Goal: Navigation & Orientation: Find specific page/section

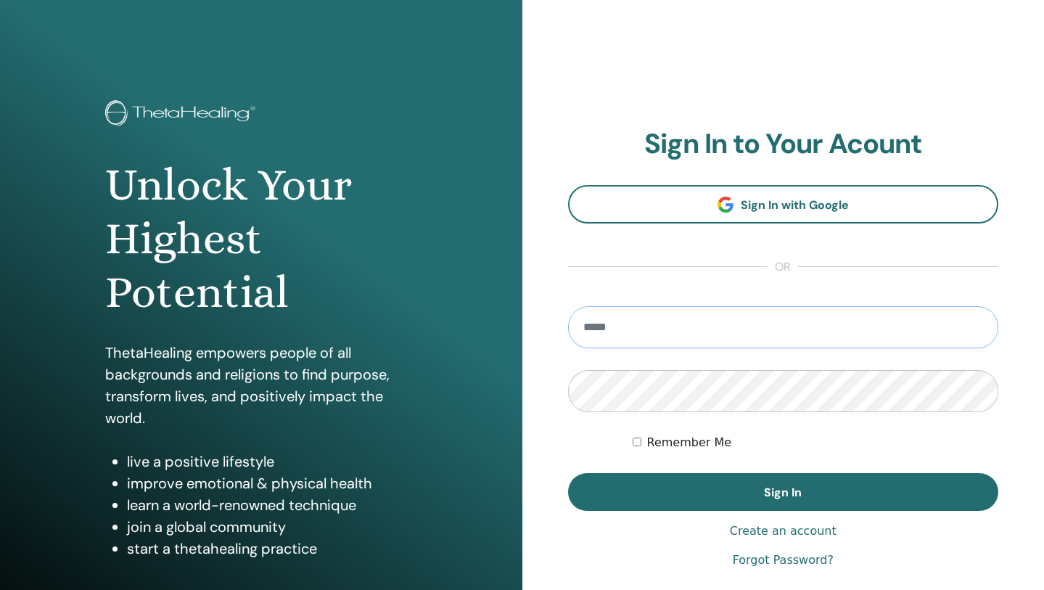
type input "**********"
click at [783, 492] on button "Sign In" at bounding box center [783, 492] width 431 height 38
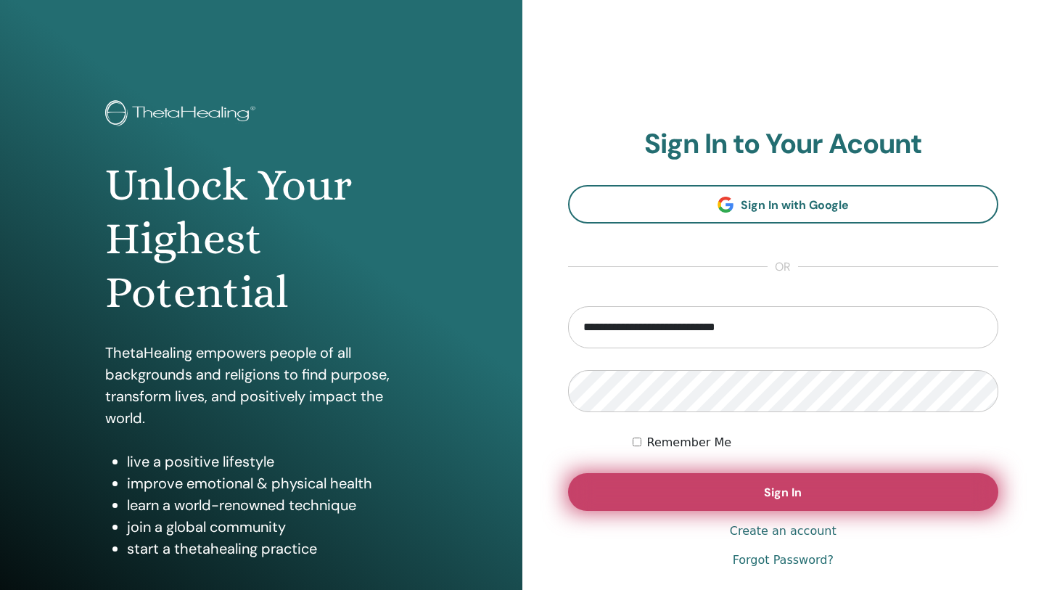
click at [784, 485] on span "Sign In" at bounding box center [783, 492] width 38 height 15
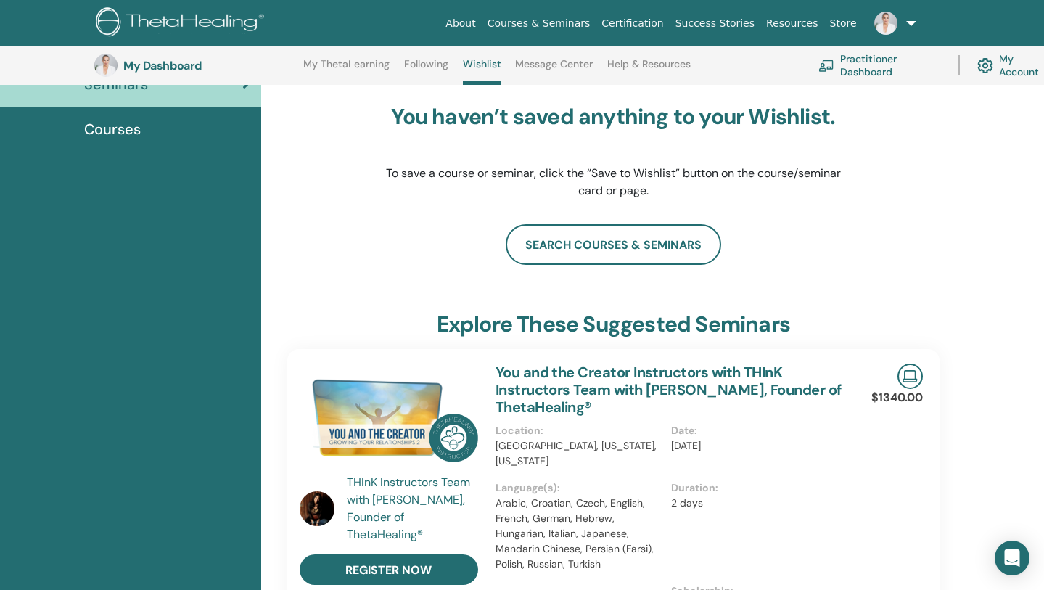
scroll to position [48, 0]
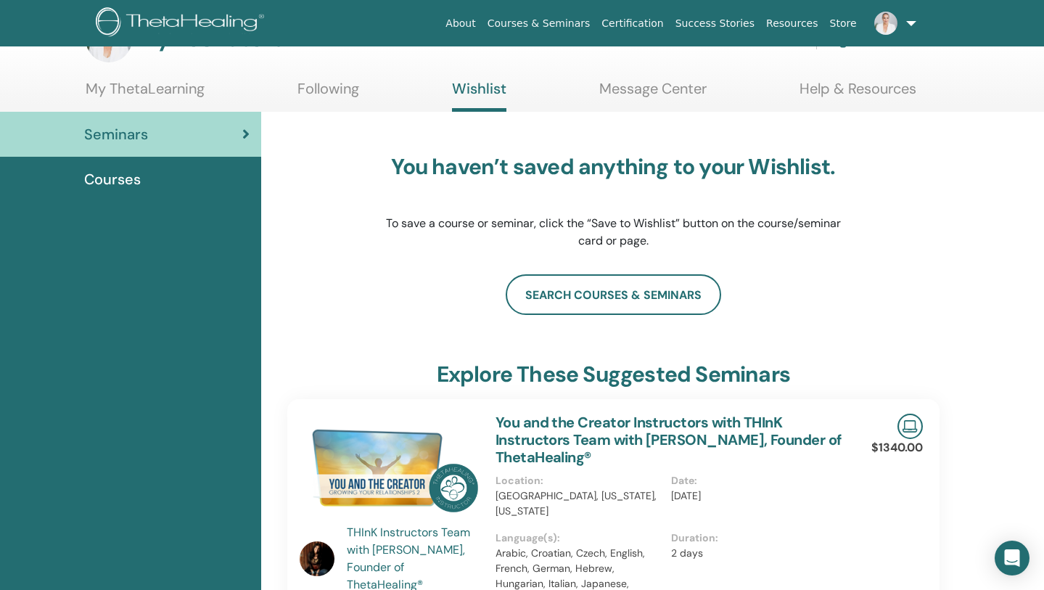
click at [136, 184] on span "Courses" at bounding box center [112, 179] width 57 height 22
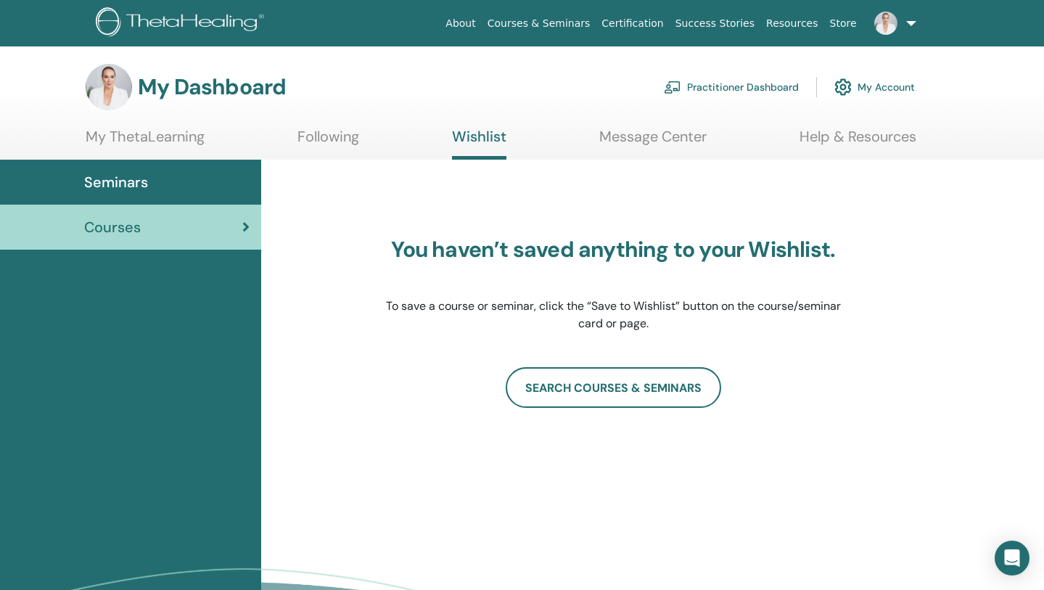
click at [886, 88] on link "My Account" at bounding box center [874, 87] width 81 height 32
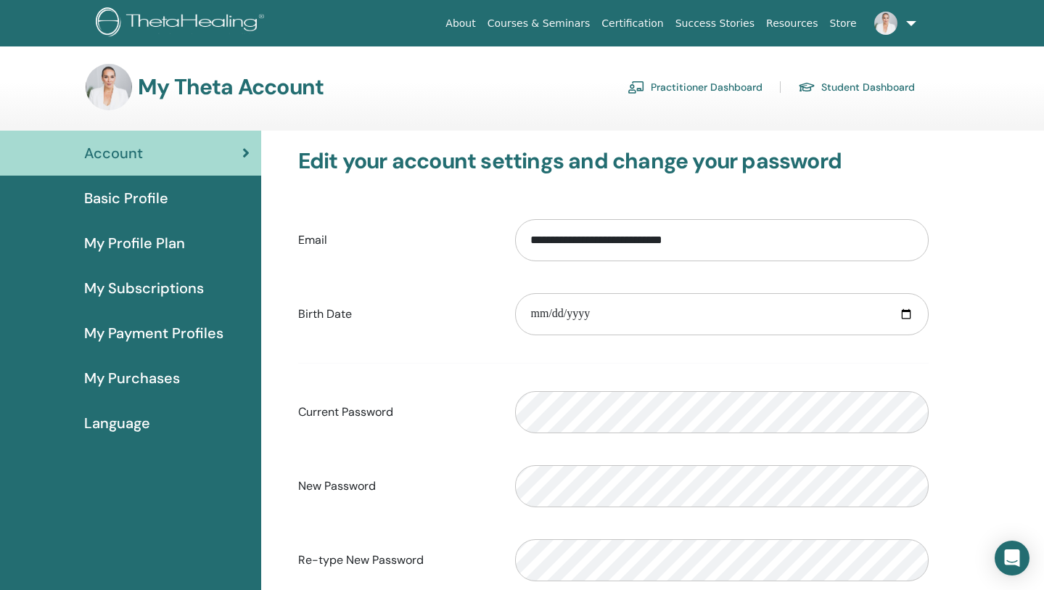
click at [131, 373] on span "My Purchases" at bounding box center [132, 378] width 96 height 22
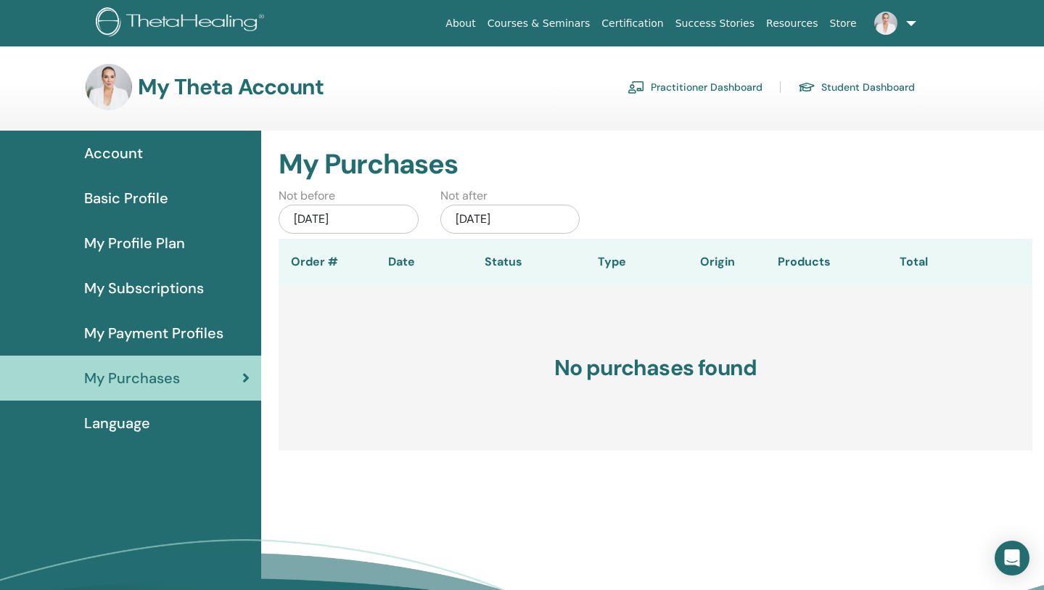
click at [373, 212] on div "May/21, 2025" at bounding box center [349, 219] width 140 height 29
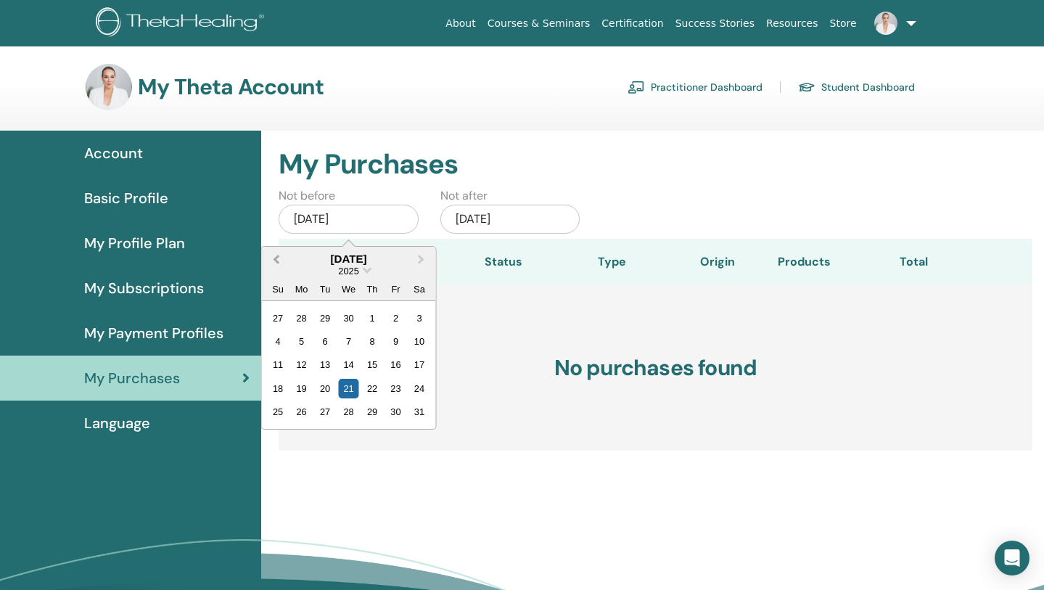
click at [276, 260] on span "Previous Month" at bounding box center [276, 258] width 0 height 15
click at [350, 319] on div "1" at bounding box center [349, 318] width 20 height 20
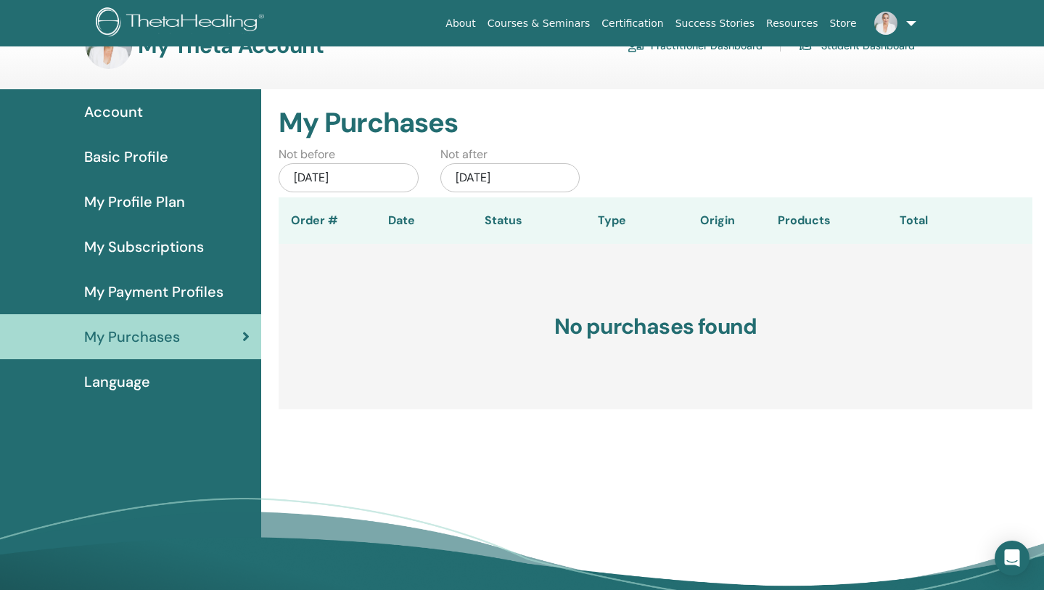
scroll to position [17, 0]
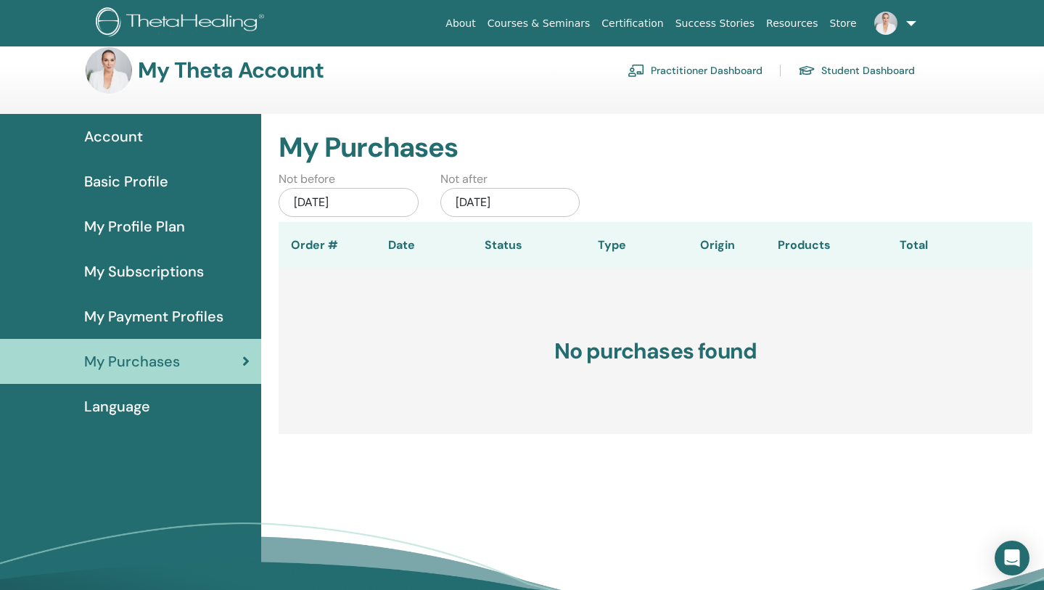
click at [377, 202] on div "Jan/01, 2025" at bounding box center [349, 202] width 140 height 29
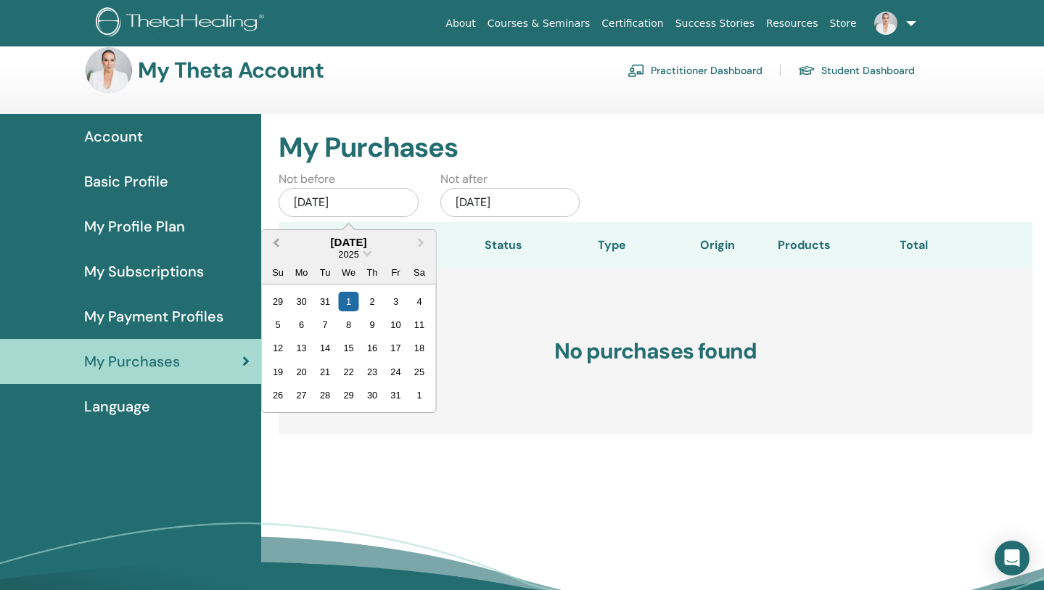
click at [276, 244] on span "Previous Month" at bounding box center [276, 241] width 0 height 15
click at [321, 299] on div "1" at bounding box center [325, 301] width 20 height 20
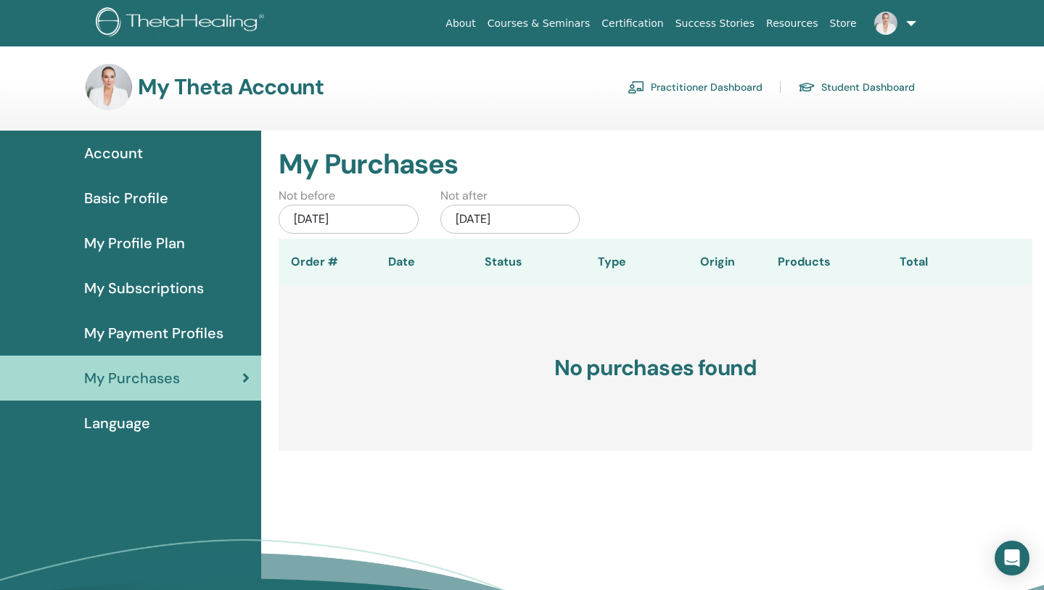
scroll to position [0, 0]
click at [168, 340] on span "My Payment Profiles" at bounding box center [153, 333] width 139 height 22
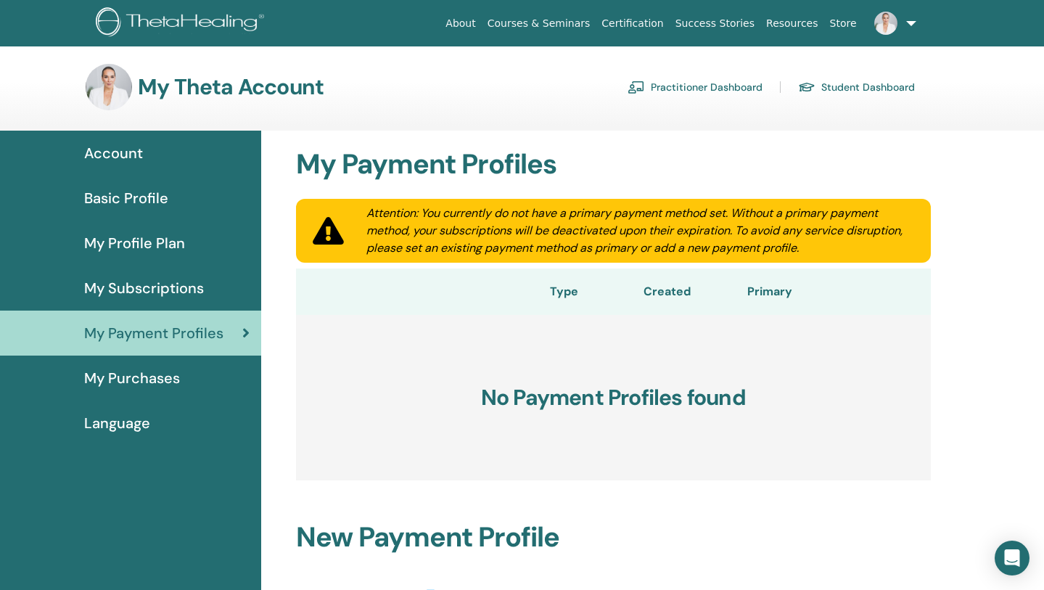
click at [161, 290] on span "My Subscriptions" at bounding box center [144, 288] width 120 height 22
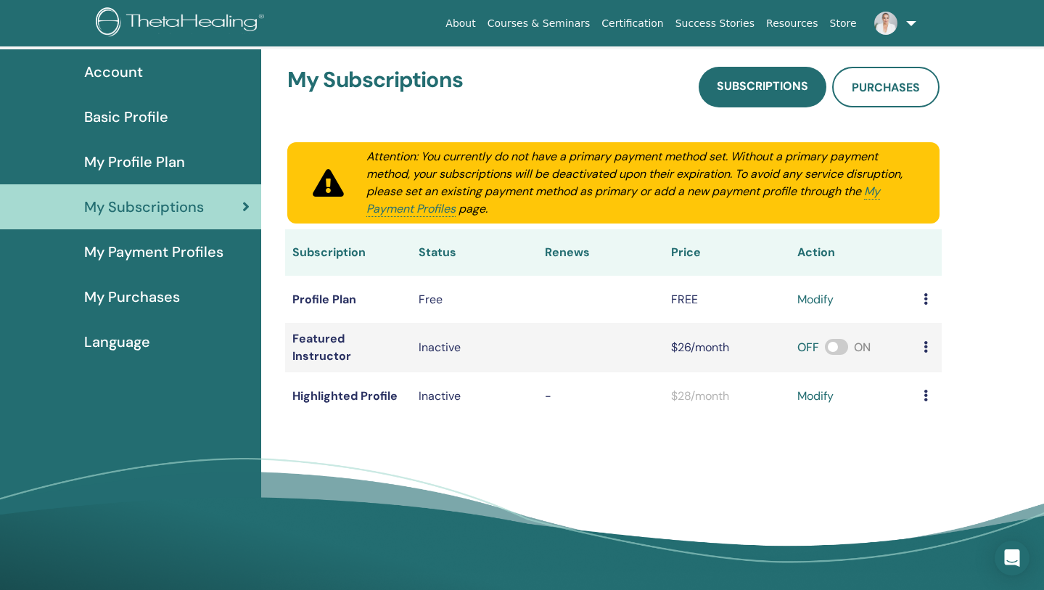
scroll to position [82, 0]
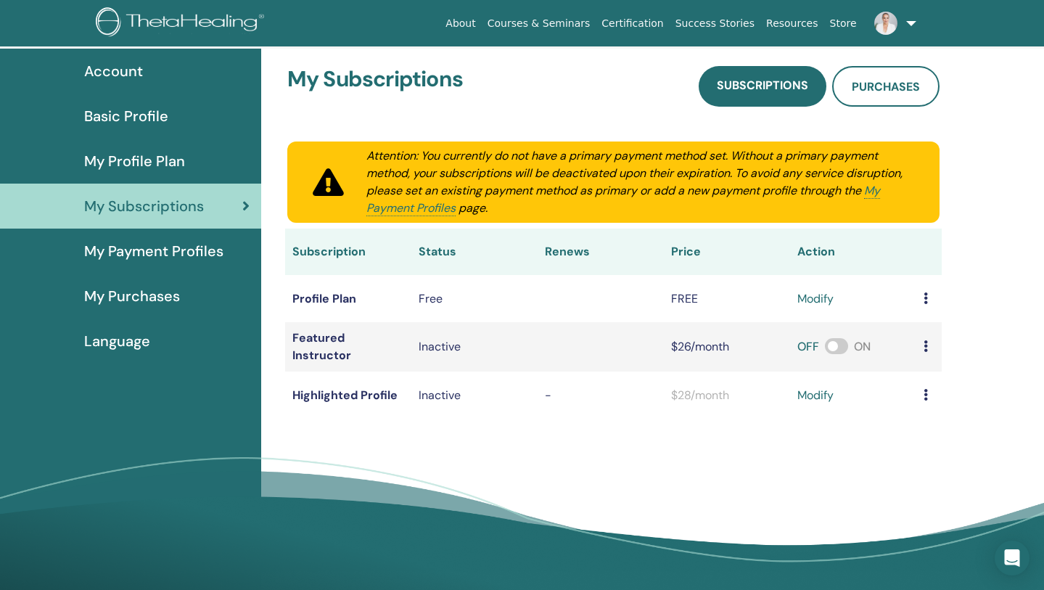
click at [130, 151] on span "My Profile Plan" at bounding box center [134, 161] width 101 height 22
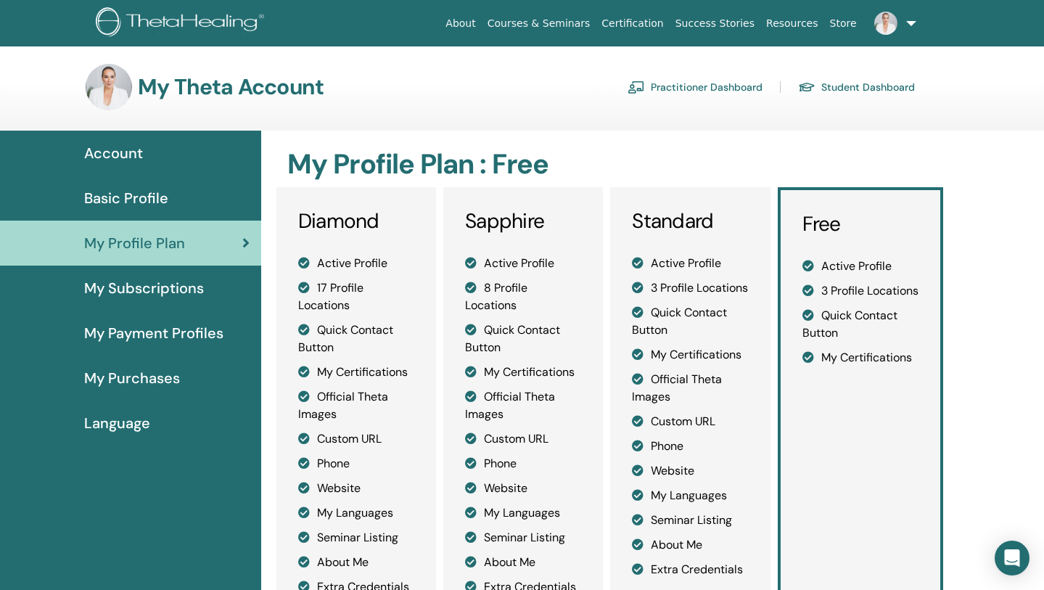
click at [107, 193] on span "Basic Profile" at bounding box center [126, 198] width 84 height 22
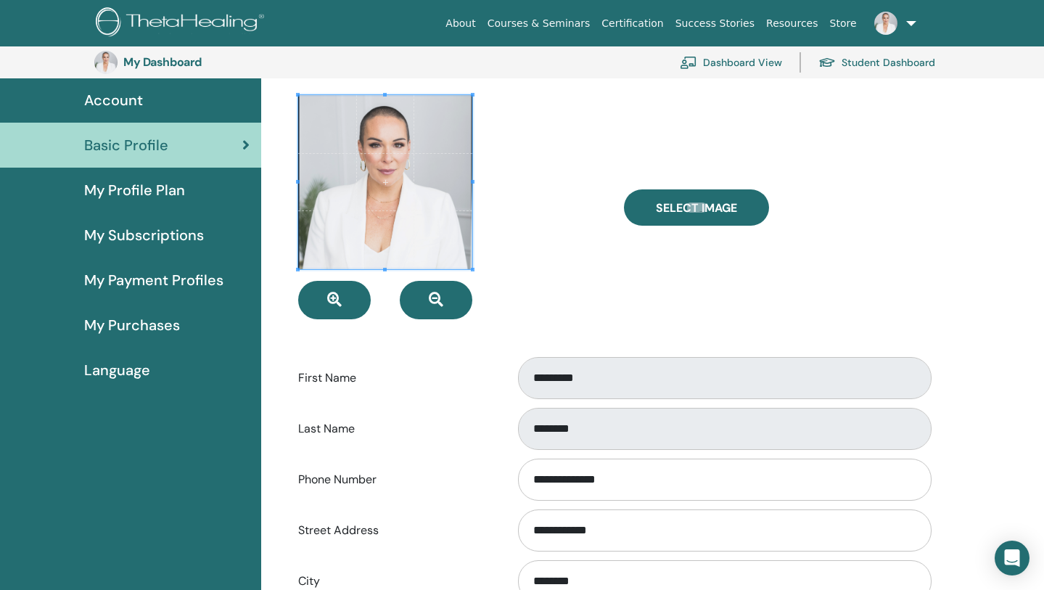
scroll to position [78, 0]
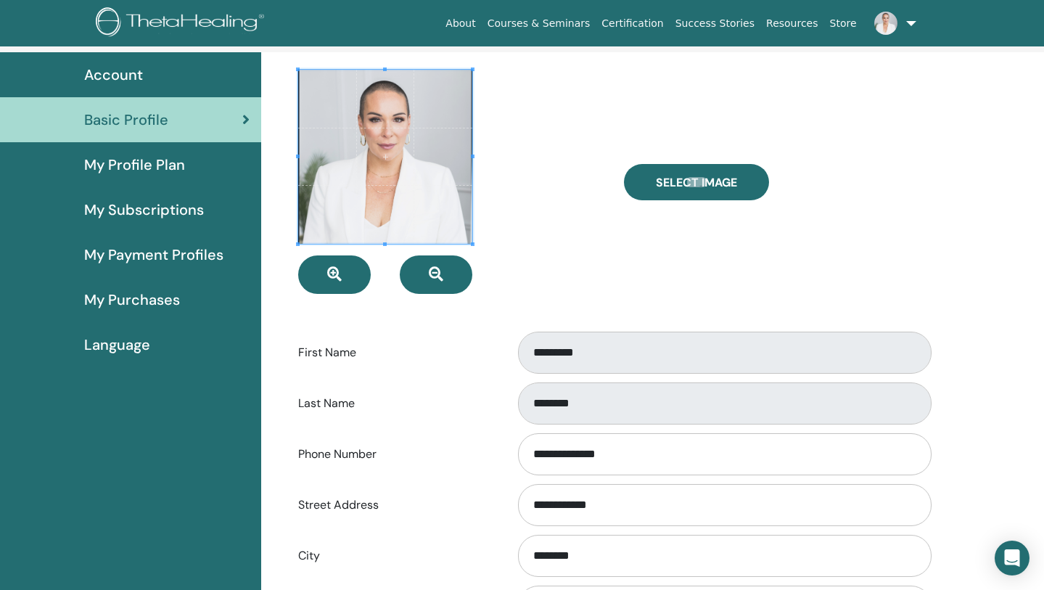
click at [177, 158] on span "My Profile Plan" at bounding box center [134, 165] width 101 height 22
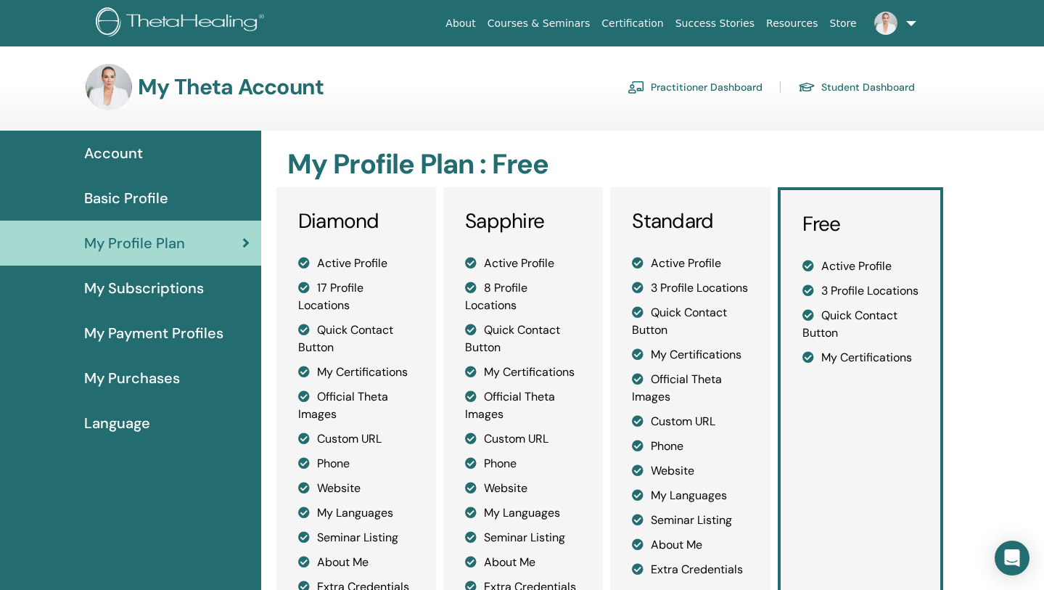
click at [705, 83] on link "Practitioner Dashboard" at bounding box center [695, 86] width 135 height 23
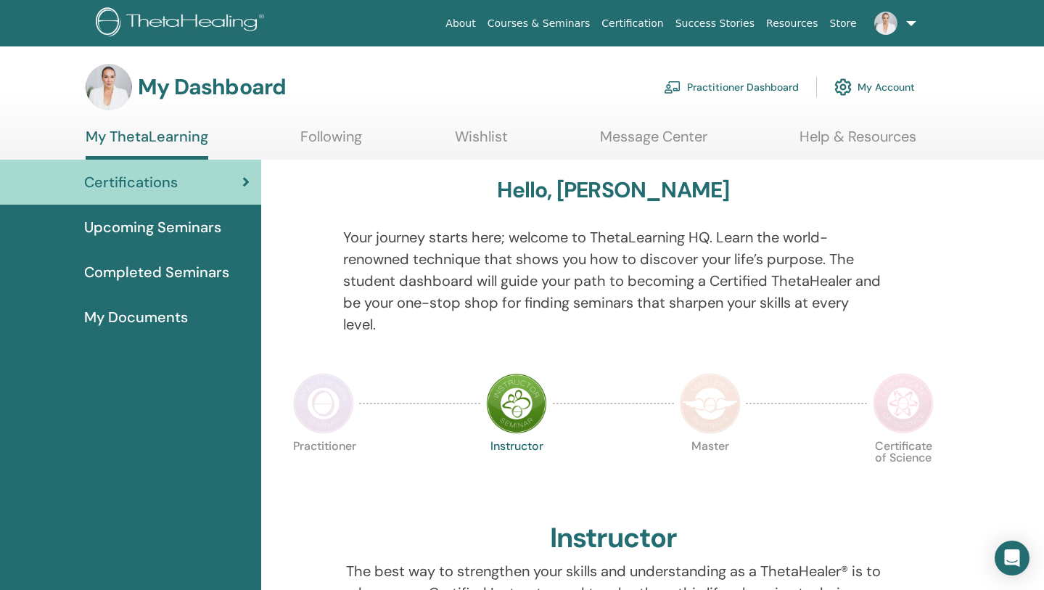
click at [900, 89] on link "My Account" at bounding box center [874, 87] width 81 height 32
